Goal: Transaction & Acquisition: Purchase product/service

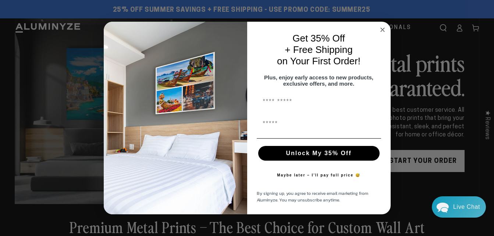
click at [383, 26] on circle "Close dialog" at bounding box center [382, 30] width 8 height 8
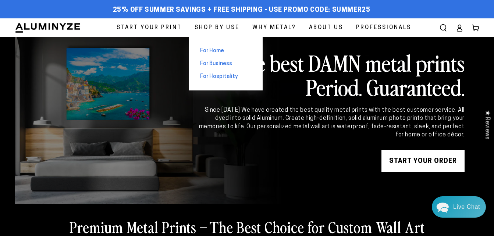
click at [216, 52] on span "For Home" at bounding box center [212, 51] width 24 height 8
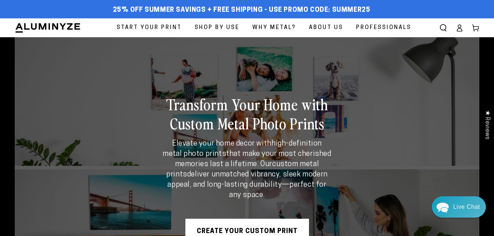
click at [176, 82] on div "Transform Your Home with Custom Metal Photo Prints Elevate your home decor with…" at bounding box center [247, 167] width 465 height 261
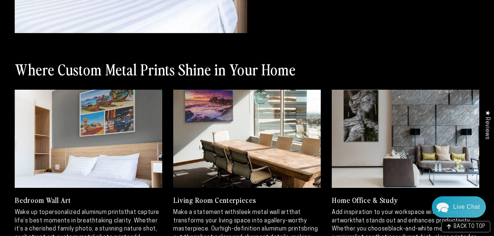
scroll to position [707, 0]
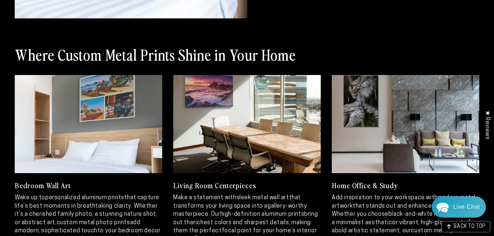
click at [215, 141] on link at bounding box center [247, 124] width 148 height 98
